Goal: Task Accomplishment & Management: Manage account settings

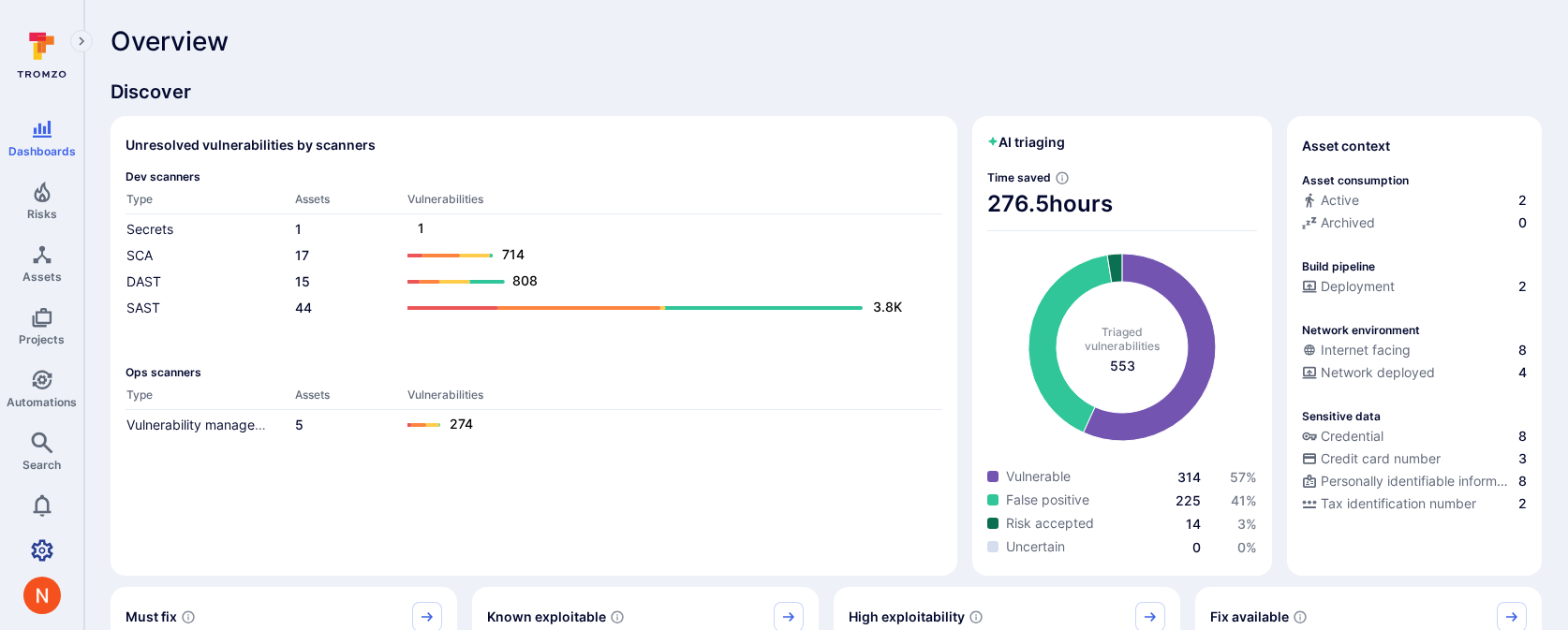
click at [31, 533] on link "Settings" at bounding box center [41, 550] width 83 height 37
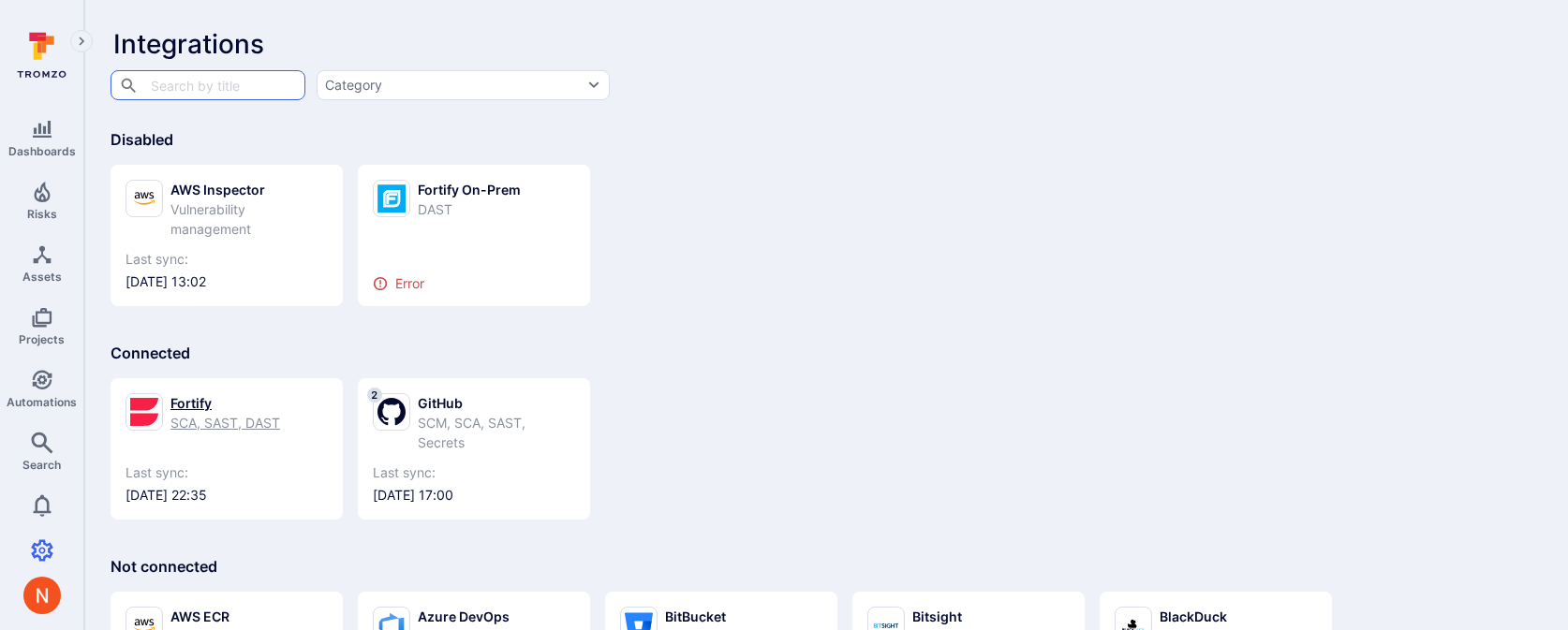
click at [244, 407] on div "Fortify" at bounding box center [225, 403] width 109 height 20
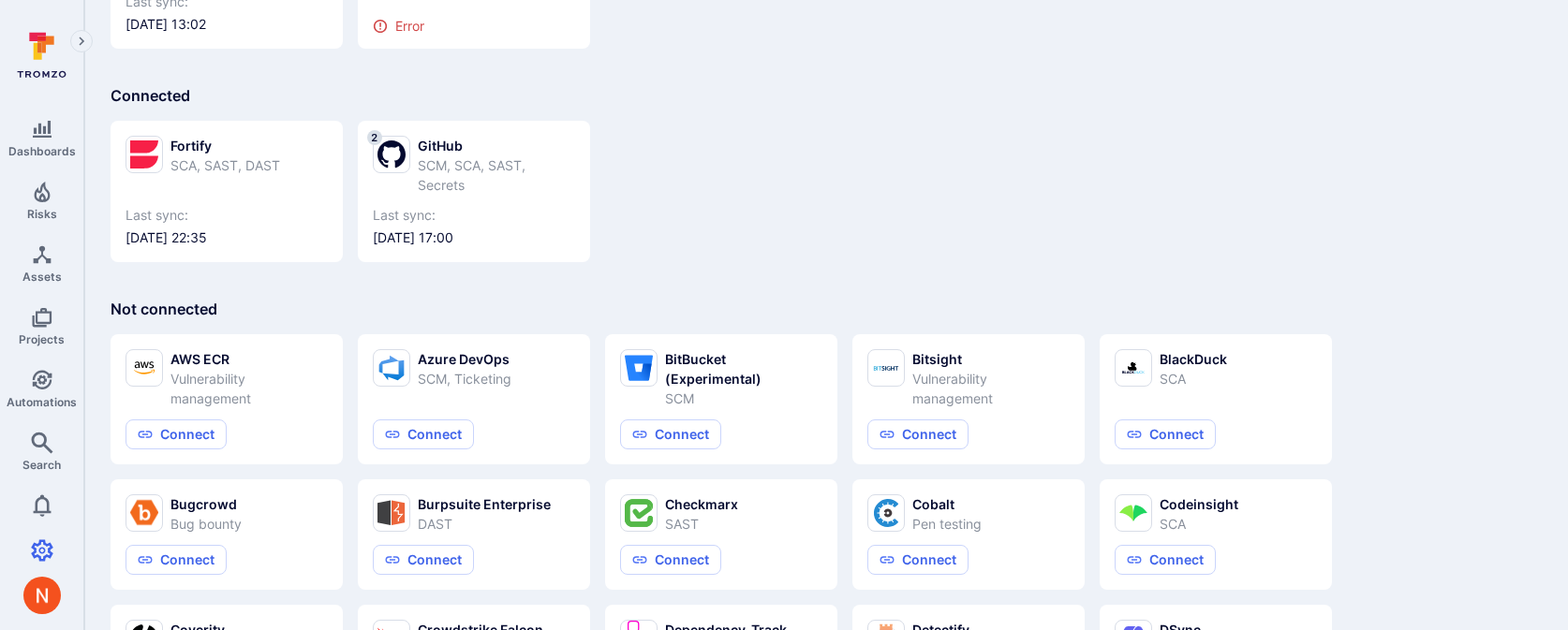
scroll to position [260, 0]
